Goal: Transaction & Acquisition: Download file/media

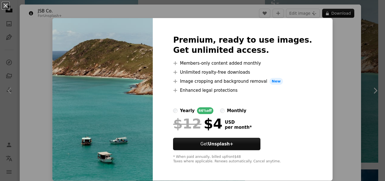
scroll to position [648, 0]
click at [5, 6] on button "An X shape" at bounding box center [5, 5] width 7 height 7
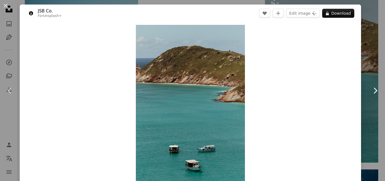
click at [370, 89] on icon "Chevron right" at bounding box center [374, 90] width 9 height 9
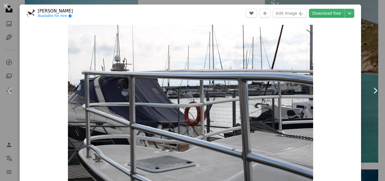
click at [370, 92] on icon "Chevron right" at bounding box center [374, 90] width 9 height 9
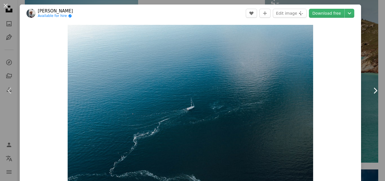
click at [370, 92] on icon "Chevron right" at bounding box center [374, 90] width 9 height 9
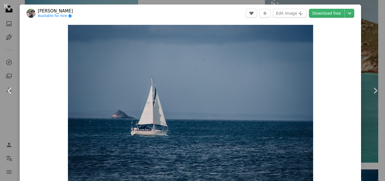
click at [7, 89] on icon "Chevron left" at bounding box center [9, 90] width 9 height 9
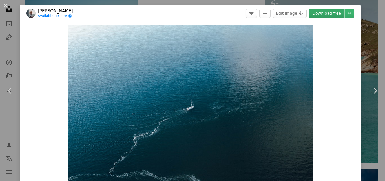
click at [325, 13] on link "Download free" at bounding box center [326, 13] width 35 height 9
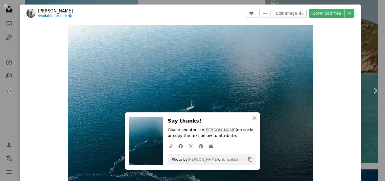
click at [251, 119] on icon "An X shape" at bounding box center [254, 117] width 7 height 7
